Goal: Task Accomplishment & Management: Manage account settings

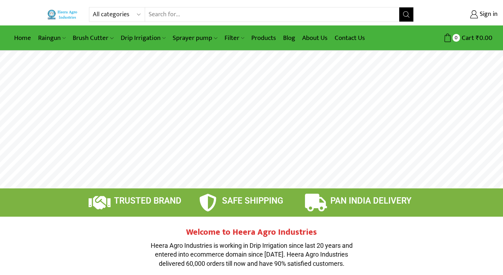
type input "[EMAIL_ADDRESS][DOMAIN_NAME]"
click at [176, 13] on input "Search input" at bounding box center [272, 14] width 255 height 14
type input "rainpipe"
click at [399, 7] on button "Search" at bounding box center [406, 14] width 14 height 14
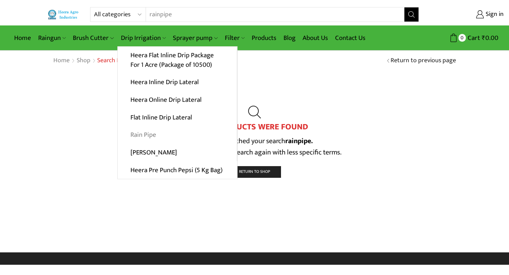
type input "[EMAIL_ADDRESS][DOMAIN_NAME]"
click at [150, 133] on link "Rain Pipe" at bounding box center [177, 135] width 119 height 18
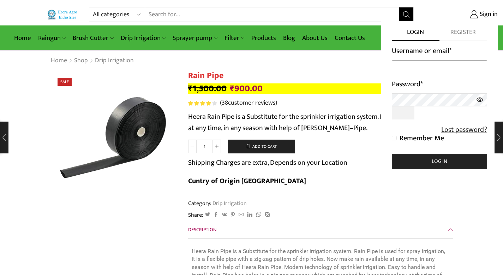
type input "[EMAIL_ADDRESS][DOMAIN_NAME]"
click at [393, 136] on input "Remember Me" at bounding box center [394, 138] width 5 height 5
checkbox input "true"
click at [481, 99] on icon at bounding box center [480, 99] width 7 height 5
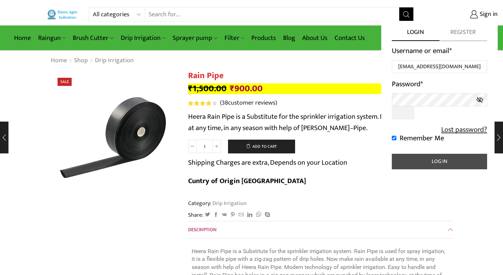
click at [441, 162] on button "Log in" at bounding box center [439, 162] width 95 height 16
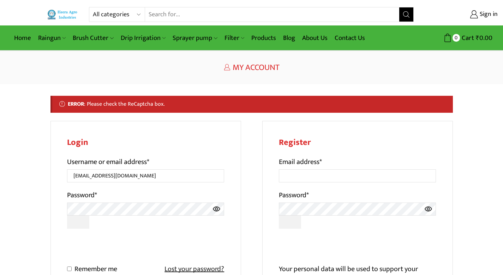
click at [217, 208] on icon at bounding box center [217, 208] width 8 height 13
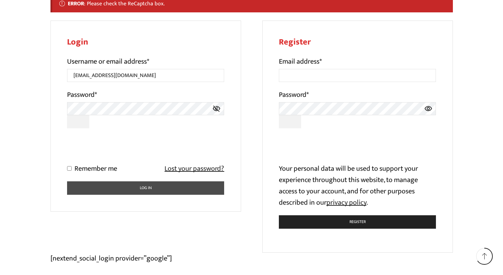
scroll to position [101, 0]
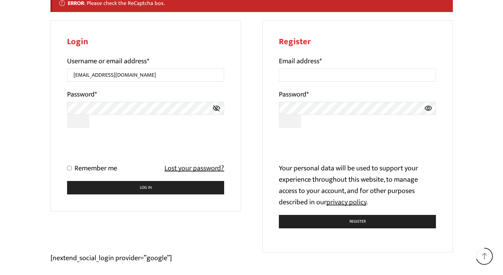
click at [69, 168] on input "Remember me" at bounding box center [69, 168] width 5 height 5
checkbox input "true"
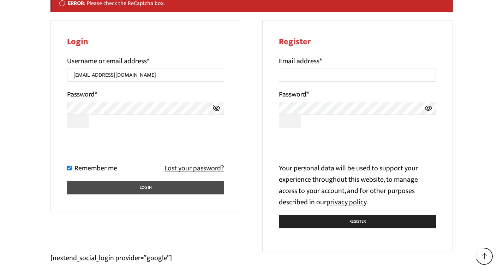
click at [146, 186] on button "Log in" at bounding box center [146, 188] width 158 height 14
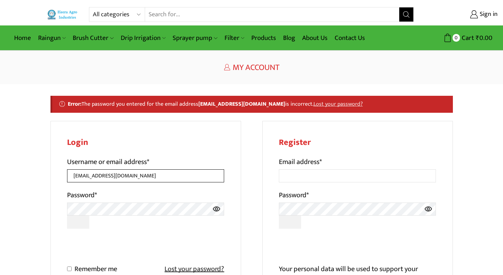
drag, startPoint x: 131, startPoint y: 176, endPoint x: 72, endPoint y: 173, distance: 58.7
click at [72, 173] on input "[EMAIL_ADDRESS][DOMAIN_NAME]" at bounding box center [146, 175] width 158 height 13
click at [215, 199] on p "Password *" at bounding box center [146, 208] width 158 height 39
drag, startPoint x: 73, startPoint y: 176, endPoint x: 114, endPoint y: 177, distance: 40.6
click at [114, 177] on input "[EMAIL_ADDRESS][DOMAIN_NAME]" at bounding box center [146, 175] width 158 height 13
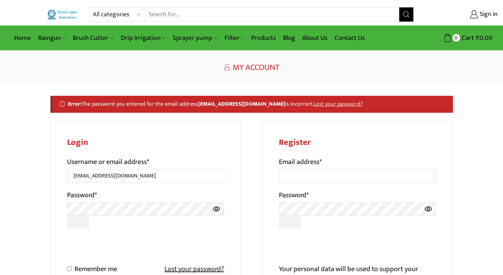
click at [214, 231] on form "Username or email address * vramsett@yahoo.com Password * Remember me Lost your…" at bounding box center [146, 225] width 158 height 139
click at [200, 269] on link "Lost your password?" at bounding box center [195, 268] width 60 height 11
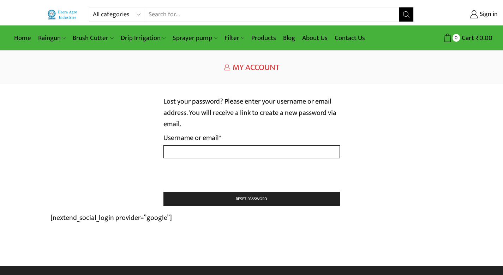
click at [200, 153] on input "Username or email * Required" at bounding box center [252, 151] width 177 height 13
type input "vramsett@yahoo.com"
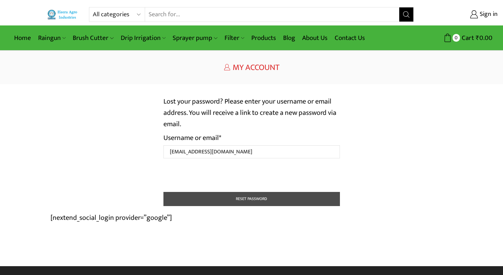
click at [247, 199] on button "Reset password" at bounding box center [252, 199] width 177 height 14
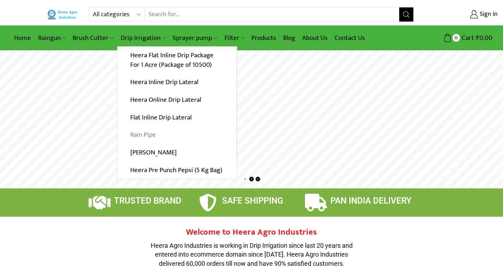
type input "[EMAIL_ADDRESS][DOMAIN_NAME]"
click at [144, 137] on link "Rain Pipe" at bounding box center [177, 135] width 119 height 18
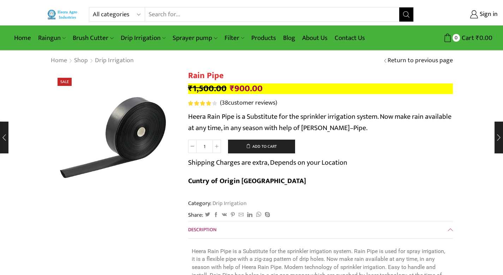
type input "[EMAIL_ADDRESS][DOMAIN_NAME]"
